Goal: Communication & Community: Participate in discussion

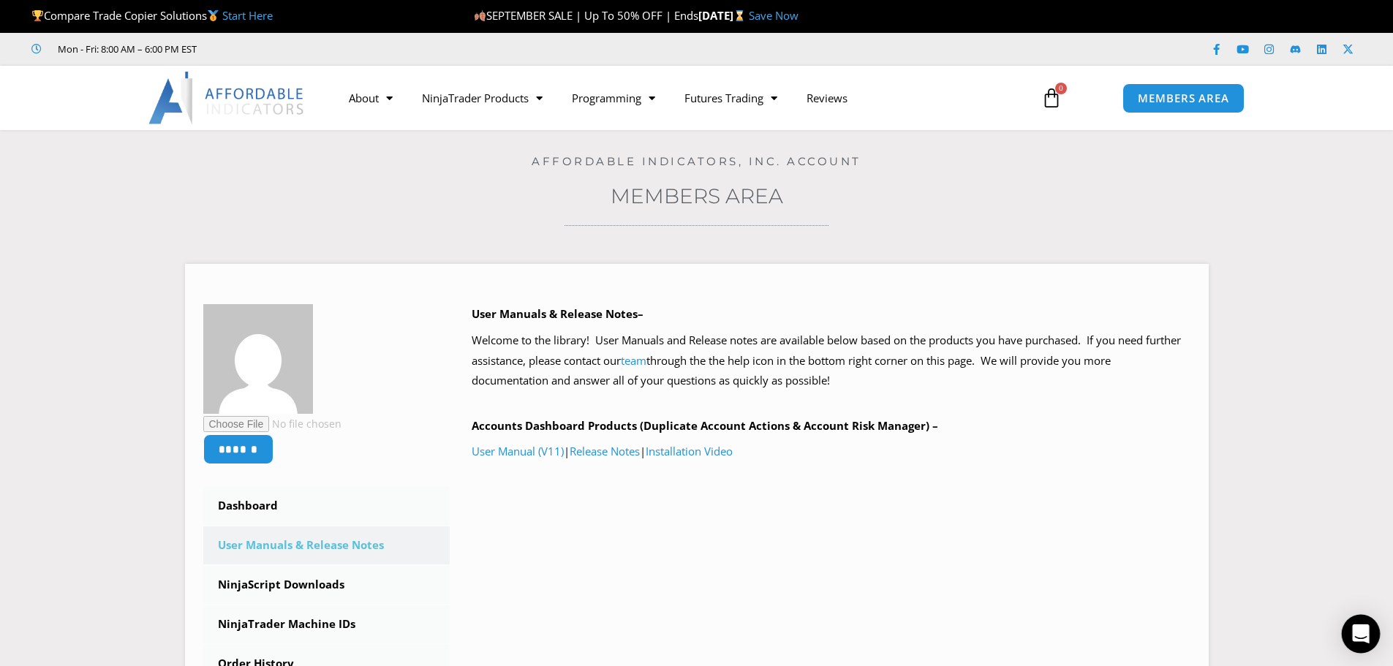
click at [1355, 635] on icon "Open Intercom Messenger" at bounding box center [1360, 633] width 17 height 19
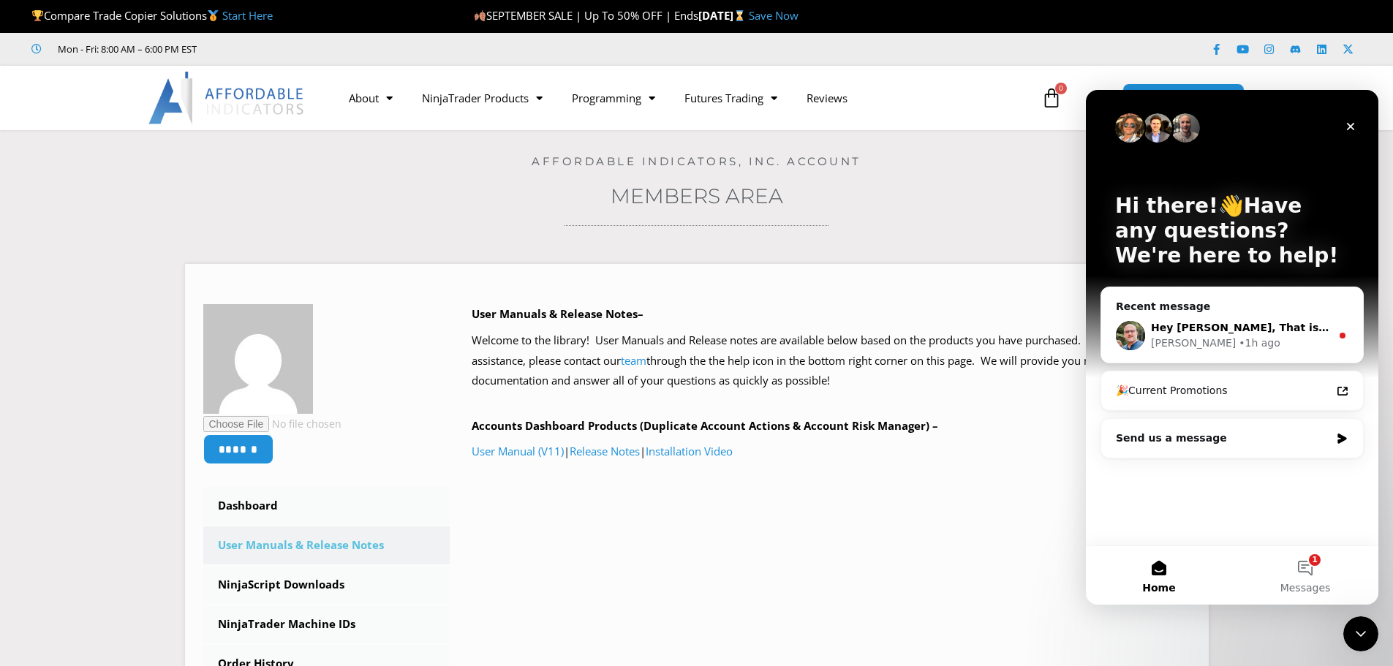
click at [1281, 340] on div "[PERSON_NAME] • 1h ago" at bounding box center [1241, 343] width 180 height 15
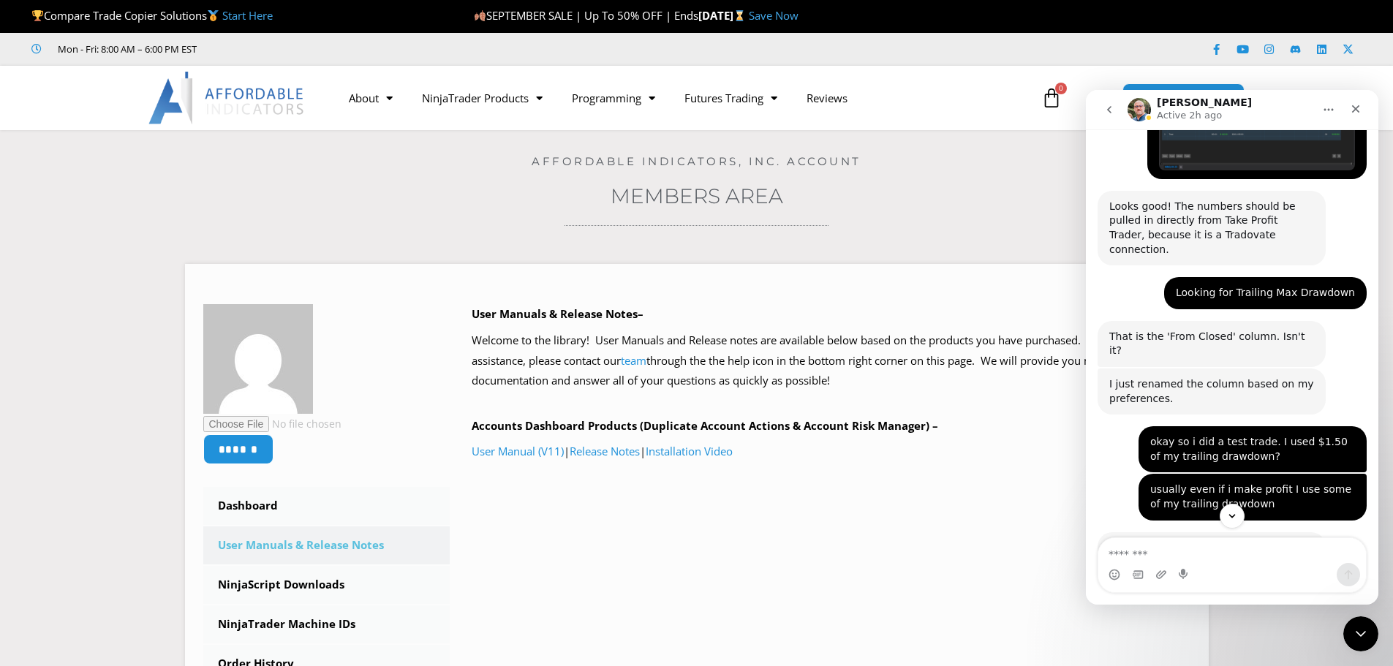
scroll to position [2870, 0]
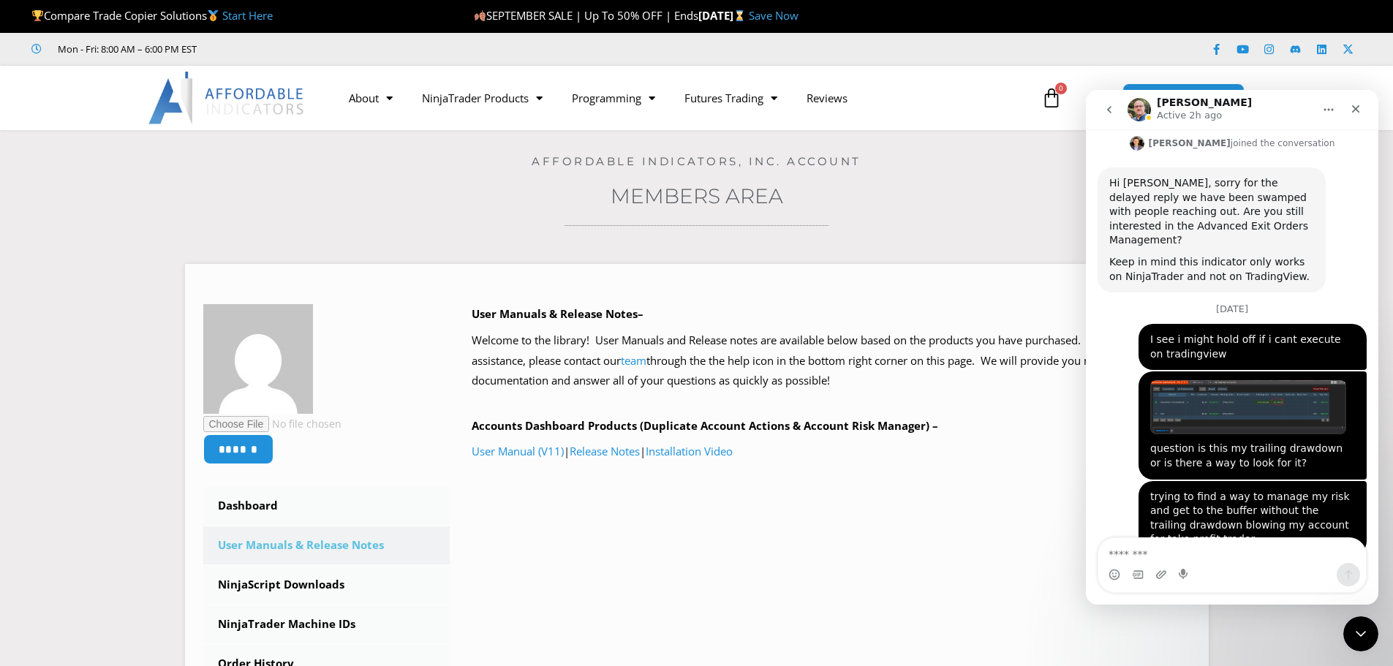
drag, startPoint x: 1110, startPoint y: 464, endPoint x: 1220, endPoint y: 464, distance: 109.7
click at [1220, 610] on div "Hey [PERSON_NAME], That is correct...the number you circled above is the amount…" at bounding box center [1211, 646] width 205 height 72
drag, startPoint x: 1197, startPoint y: 475, endPoint x: 1306, endPoint y: 486, distance: 109.5
click at [1306, 610] on div "Hey [PERSON_NAME], That is correct...the number you circled above is the amount…" at bounding box center [1211, 646] width 205 height 72
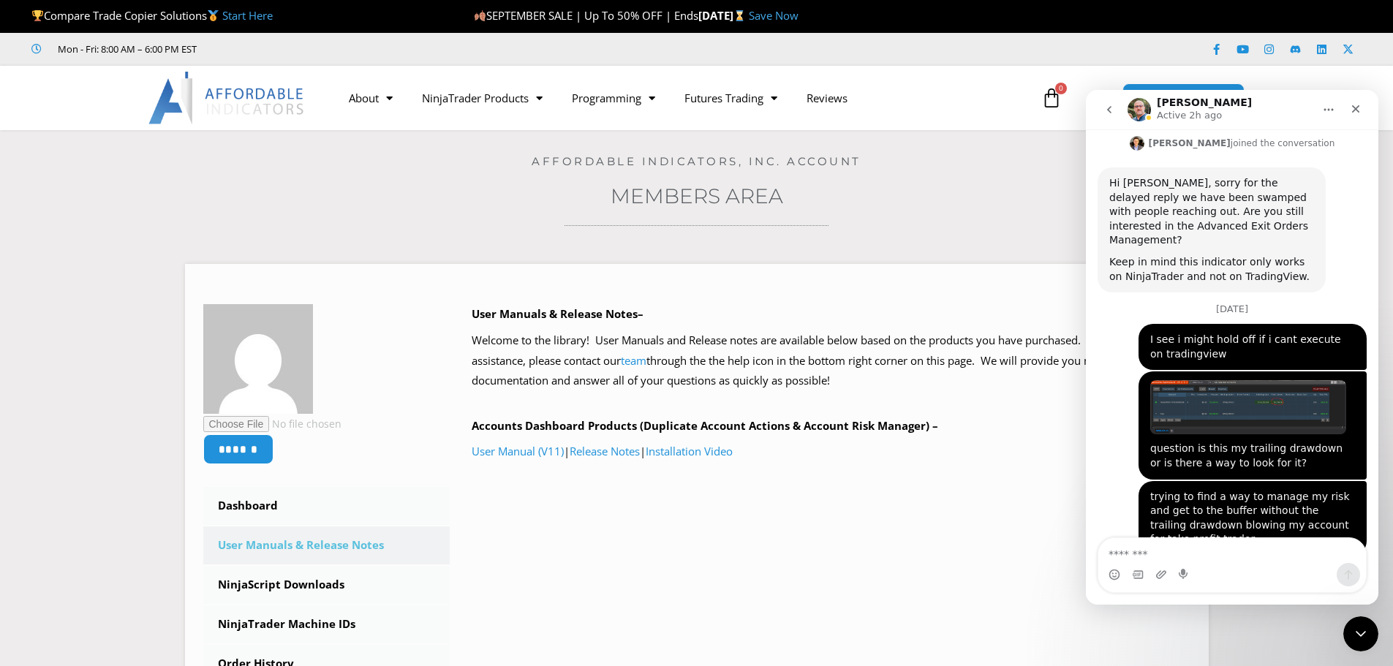
click at [1306, 610] on div "Hey [PERSON_NAME], That is correct...the number you circled above is the amount…" at bounding box center [1211, 646] width 205 height 72
click at [1264, 610] on div "Hey [PERSON_NAME], That is correct...the number you circled above is the amount…" at bounding box center [1211, 646] width 205 height 72
click at [1273, 380] on img "Vivian says…" at bounding box center [1248, 407] width 196 height 54
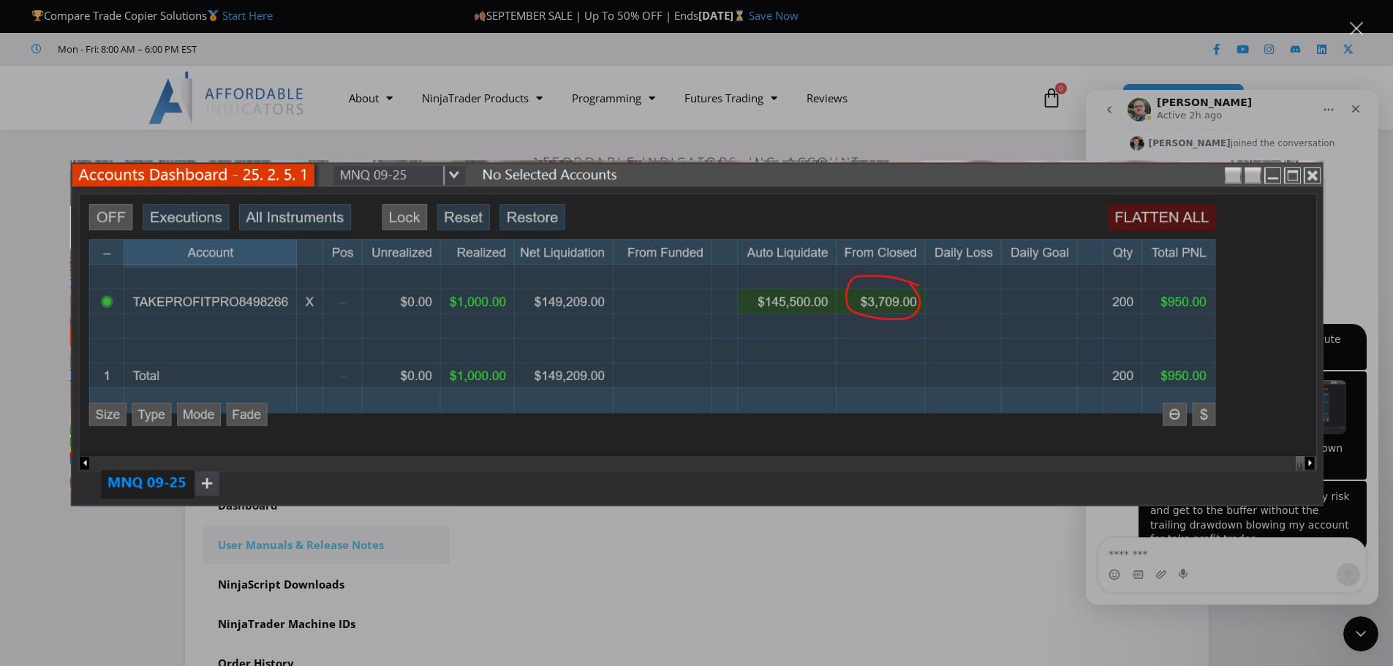
click at [1329, 267] on div "Intercom messenger" at bounding box center [696, 333] width 1393 height 666
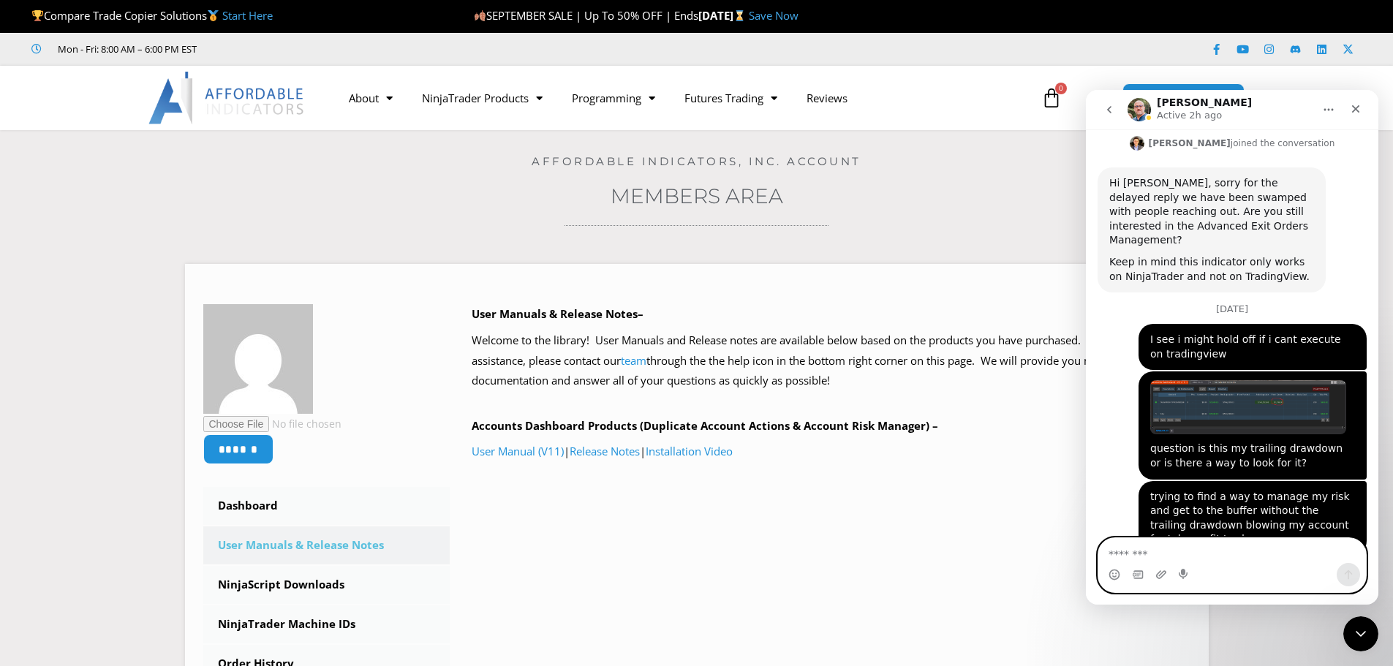
click at [1144, 548] on textarea "Message…" at bounding box center [1232, 550] width 268 height 25
type textarea "**********"
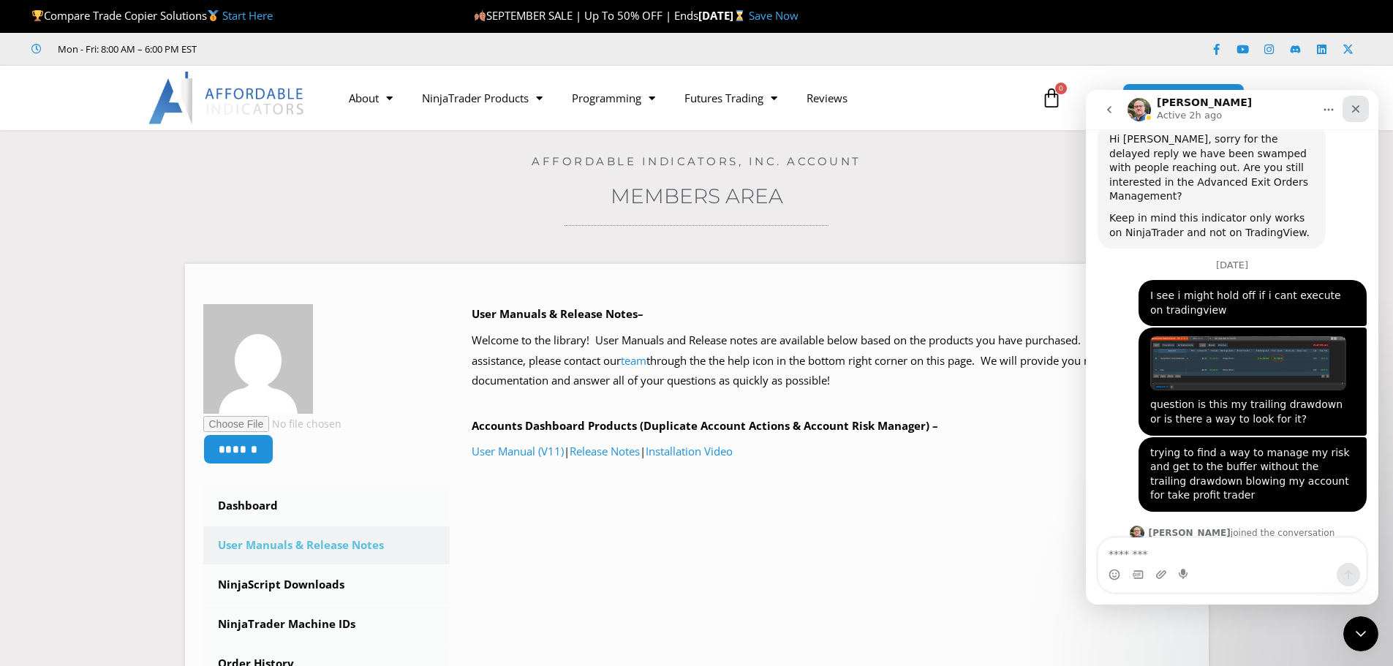
click at [1355, 110] on icon "Close" at bounding box center [1356, 109] width 8 height 8
